Goal: Information Seeking & Learning: Check status

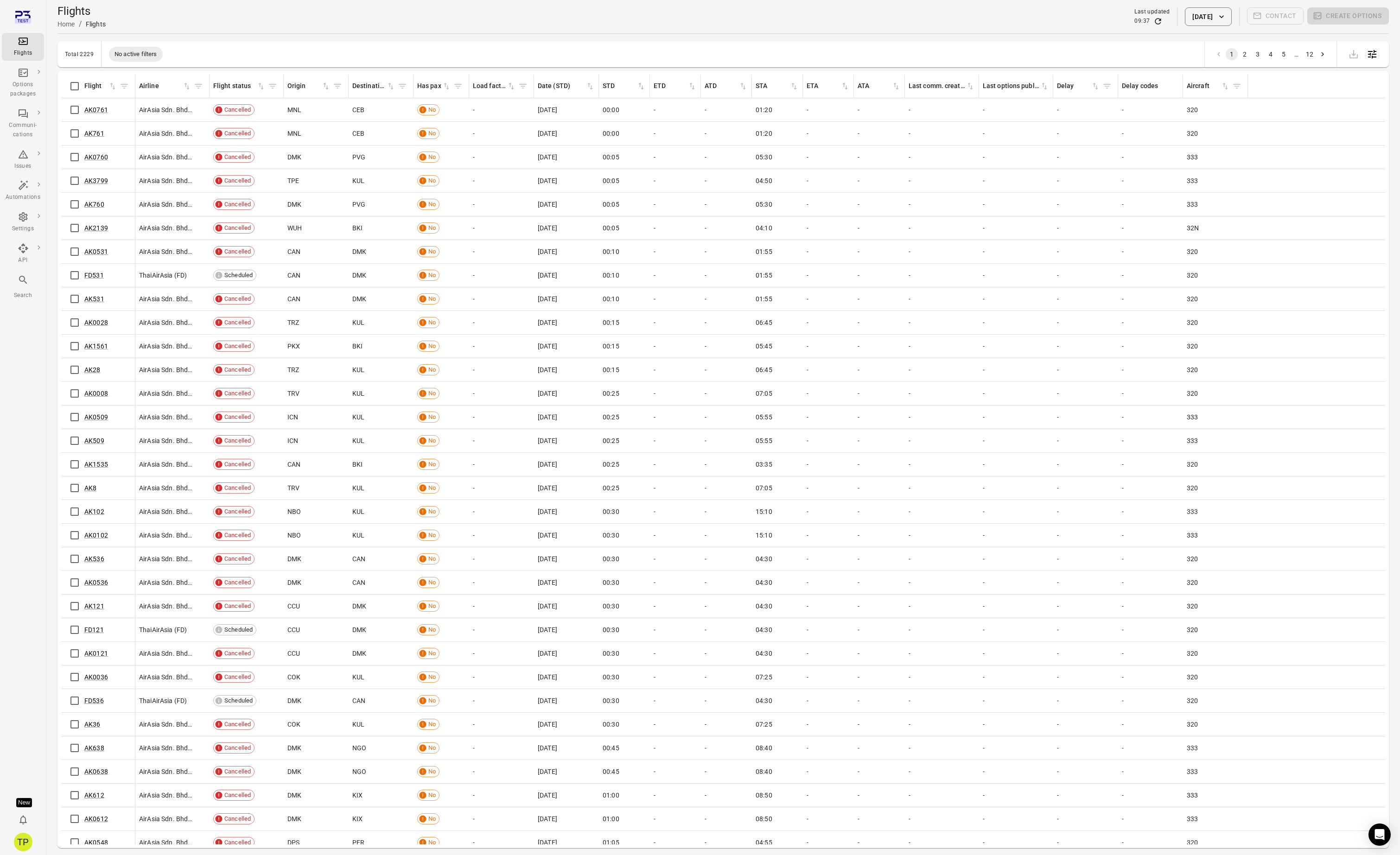
click at [59, 159] on div "Flights information Flight Airline Flight status Origin Destination Has pax Loa…" at bounding box center [723, 460] width 1332 height 777
click at [72, 164] on link "General" at bounding box center [78, 164] width 70 height 17
click at [91, 275] on link "FD531" at bounding box center [94, 275] width 20 height 8
click at [1186, 17] on button "4 Sep 2025" at bounding box center [1208, 17] width 46 height 18
click at [1188, 102] on button "2" at bounding box center [1183, 104] width 17 height 17
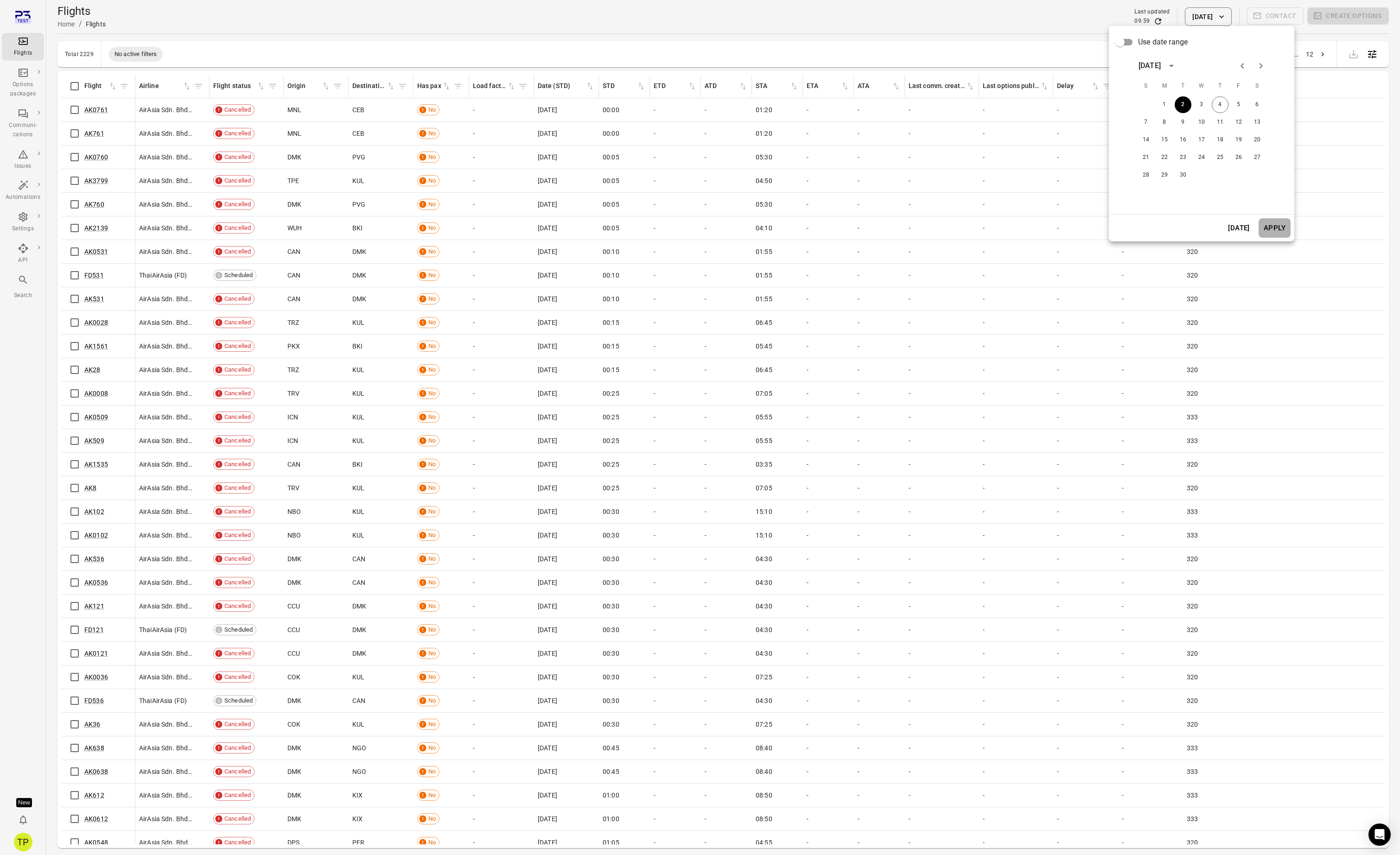
click at [1283, 232] on button "Apply" at bounding box center [1274, 228] width 32 height 20
click at [92, 298] on link "FD531" at bounding box center [94, 299] width 20 height 8
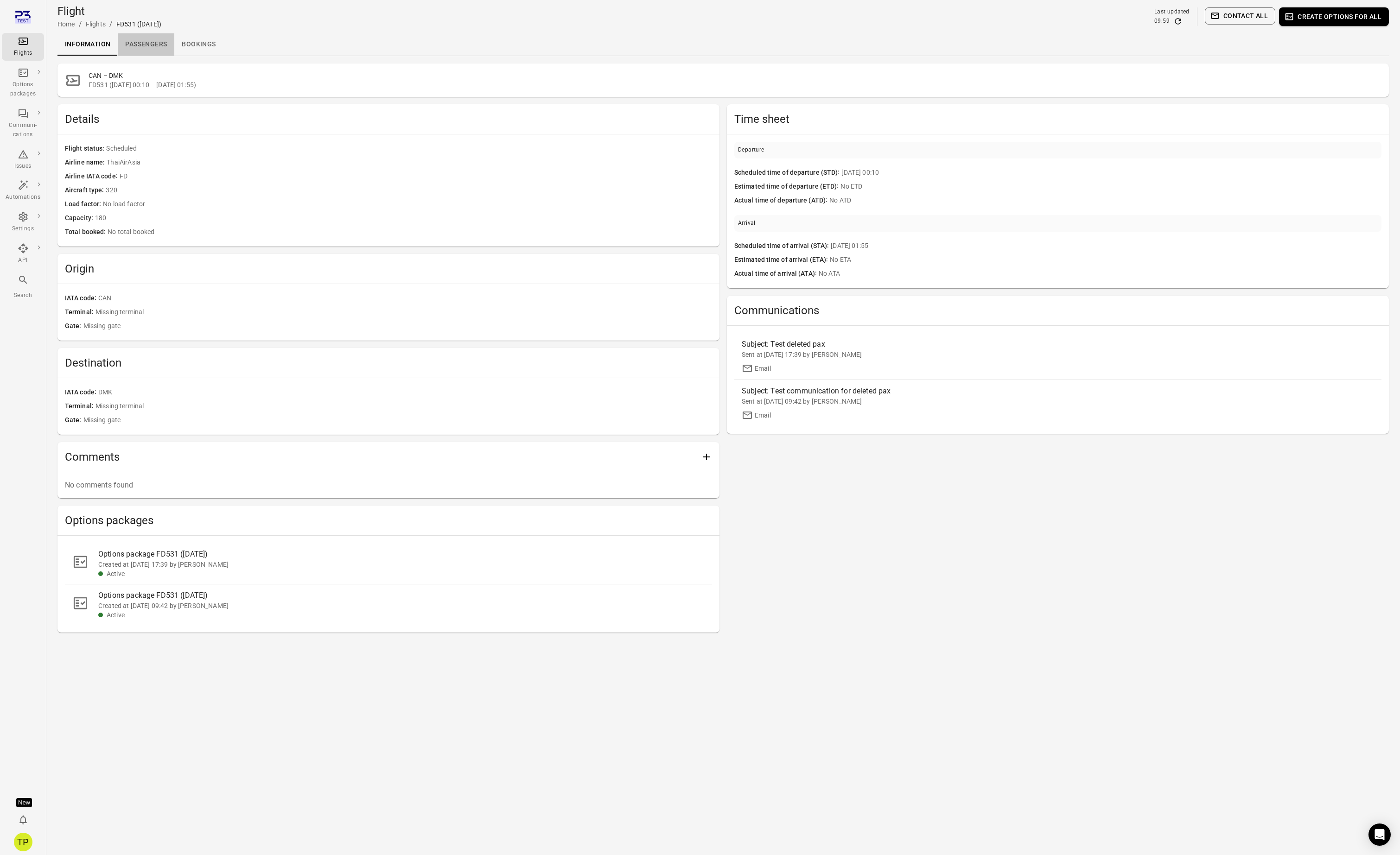
click at [143, 43] on link "Passengers" at bounding box center [146, 44] width 57 height 22
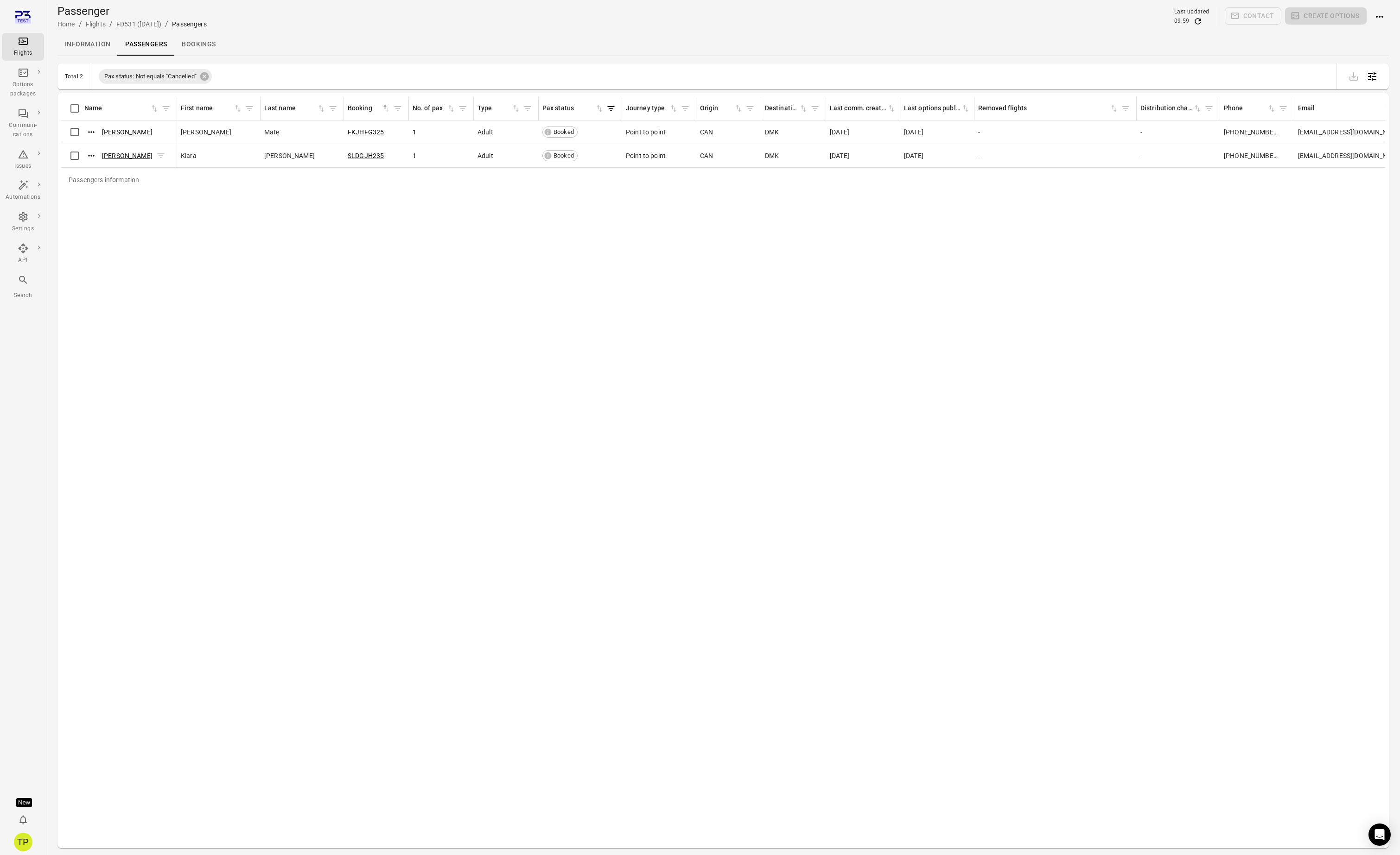
click at [137, 156] on link "Klara Magnusdottir" at bounding box center [127, 156] width 51 height 8
click at [365, 155] on link "SLDGJH235" at bounding box center [366, 156] width 36 height 8
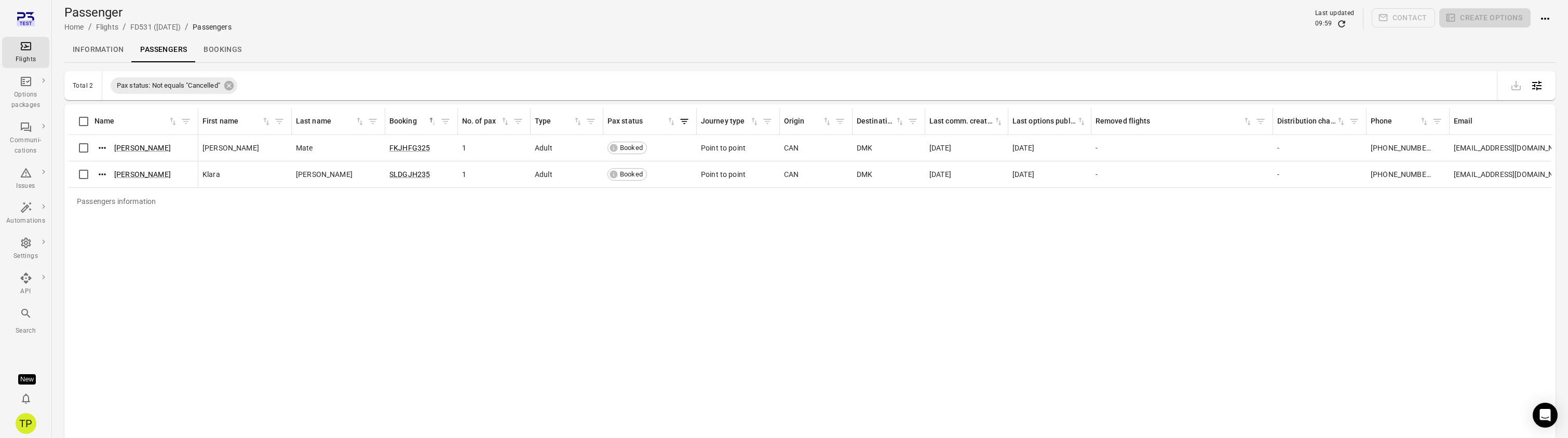
click at [312, 290] on div "Passengers information Name First name Last name Booking sorted ascending No. o…" at bounding box center [810, 267] width 1483 height 318
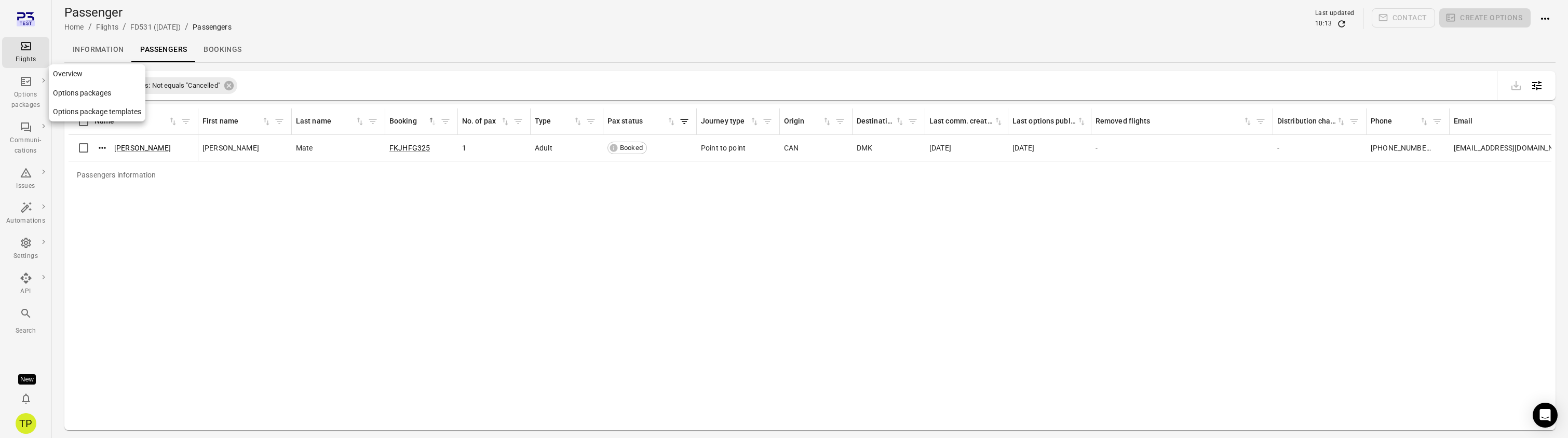
click at [90, 95] on link "Options packages" at bounding box center [97, 93] width 97 height 19
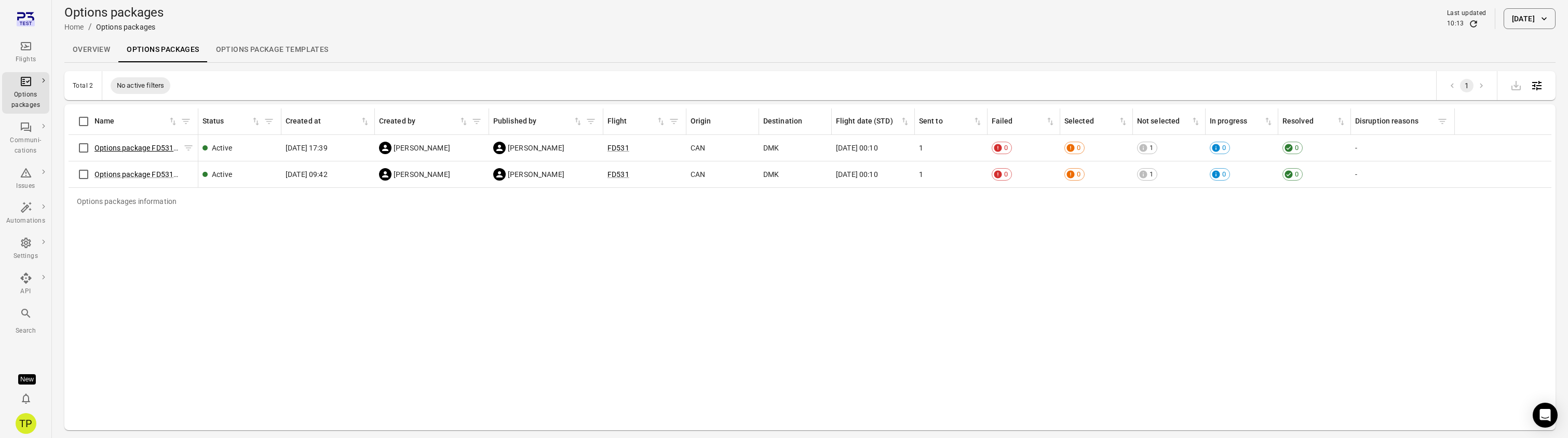
click at [133, 147] on link "Options package FD531 (2 Sep)" at bounding box center [148, 148] width 108 height 9
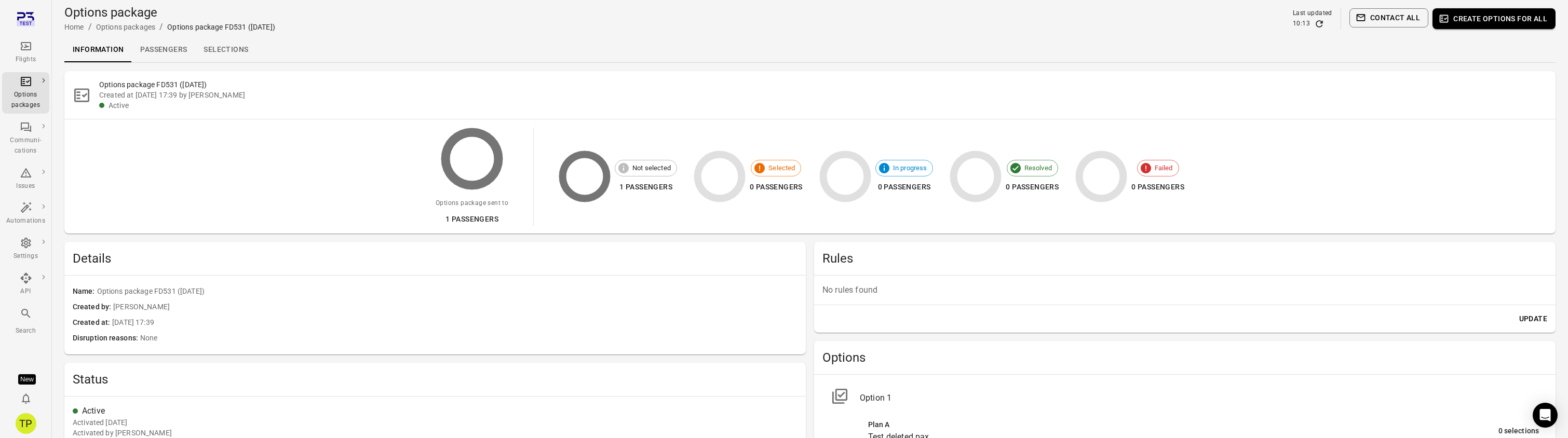
click at [151, 52] on link "Passengers" at bounding box center [164, 49] width 63 height 25
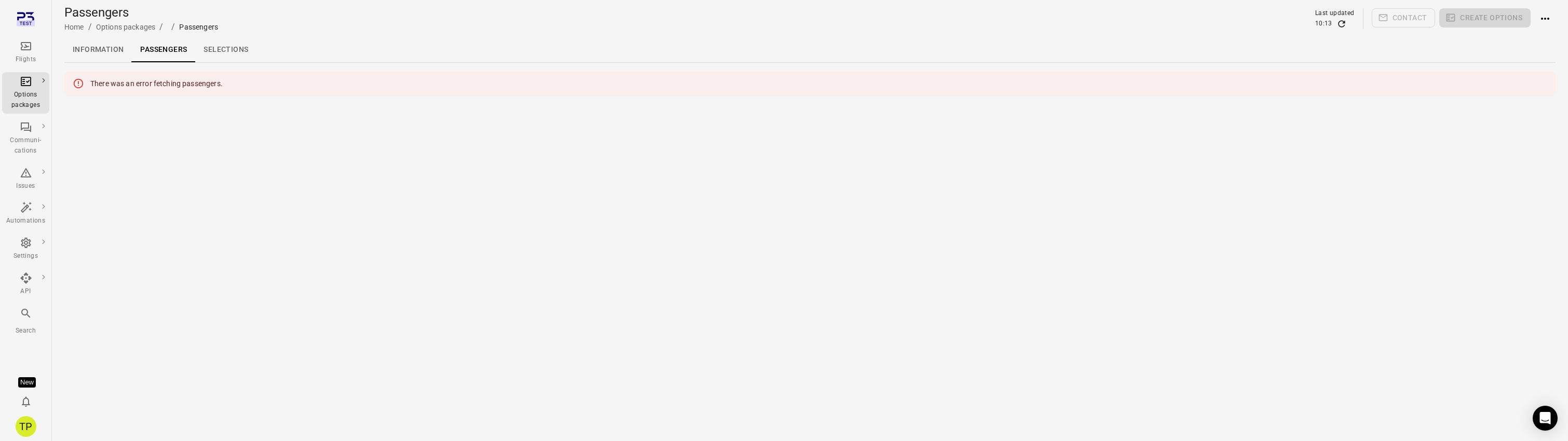
click at [281, 198] on main "Passengers Home / Options packages / / Passengers Last updated 10:13 Contact Cr…" at bounding box center [810, 220] width 1516 height 441
